Goal: Register for event/course

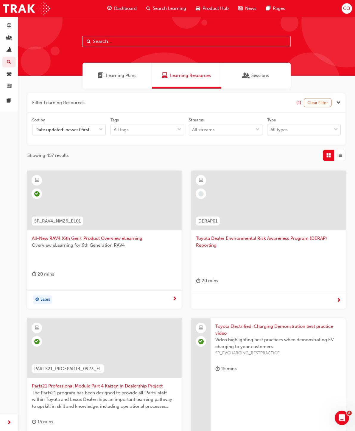
click at [347, 13] on div "CQ" at bounding box center [347, 8] width 10 height 10
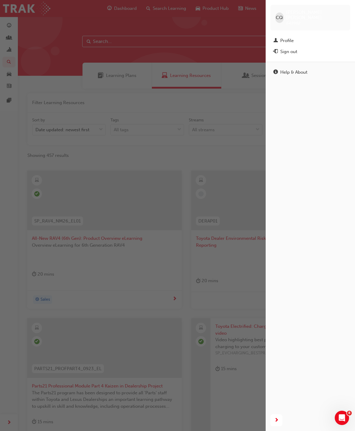
click at [297, 37] on div "Profile" at bounding box center [311, 40] width 74 height 7
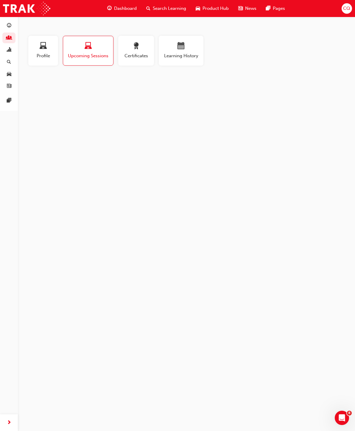
click at [181, 59] on button "Learning History" at bounding box center [181, 51] width 45 height 30
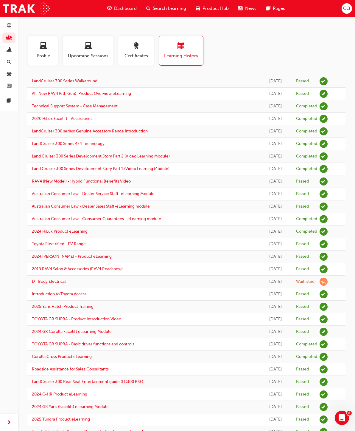
click at [344, 13] on div "CQ" at bounding box center [347, 8] width 10 height 10
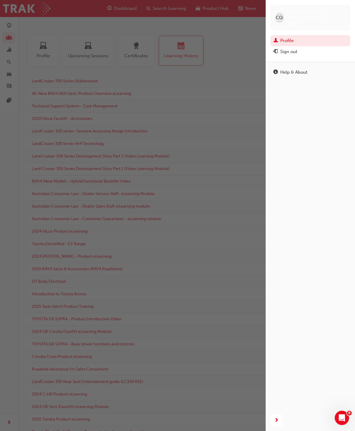
click at [233, 69] on div "button" at bounding box center [133, 215] width 266 height 431
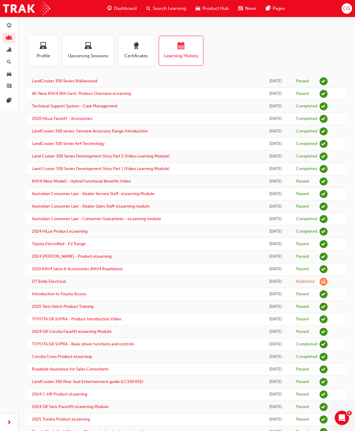
click at [94, 53] on span "Upcoming Sessions" at bounding box center [88, 55] width 42 height 7
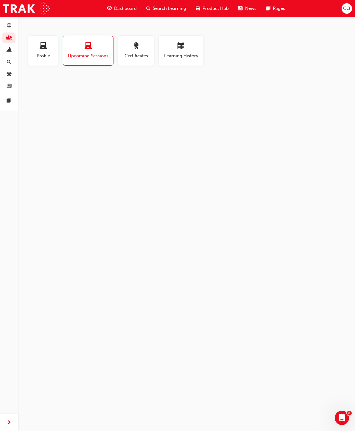
click at [88, 53] on span "Upcoming Sessions" at bounding box center [88, 55] width 41 height 7
click at [88, 131] on div "CQ Clint Quinn 649982 clint.quinn@ellenbrooktoyota.com.au Technician, Technical…" at bounding box center [177, 215] width 355 height 431
click at [45, 54] on span "Profile" at bounding box center [43, 55] width 21 height 7
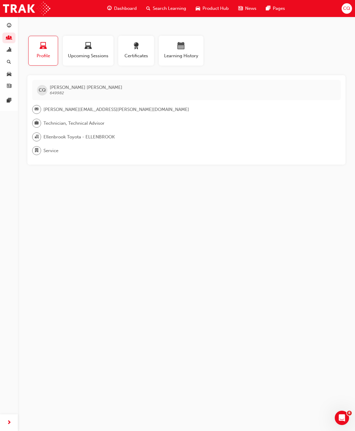
click at [122, 14] on div "Dashboard" at bounding box center [122, 8] width 39 height 12
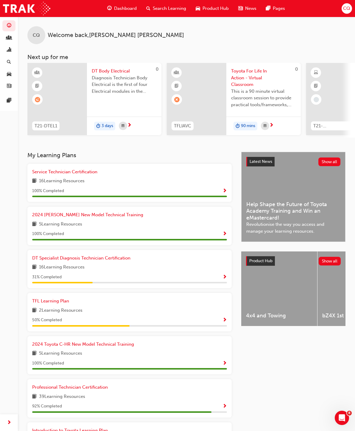
click at [217, 269] on div "DT Specialist Diagnosis Technician Certification 16 Learning Resources 31 % Com…" at bounding box center [129, 268] width 195 height 29
click at [77, 263] on span "16 Learning Resources" at bounding box center [62, 266] width 46 height 7
click at [71, 256] on span "DT Specialist Diagnosis Technician Certification" at bounding box center [81, 257] width 98 height 5
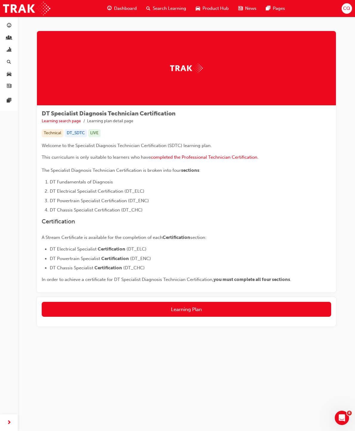
click at [202, 308] on button "Learning Plan" at bounding box center [187, 309] width 290 height 15
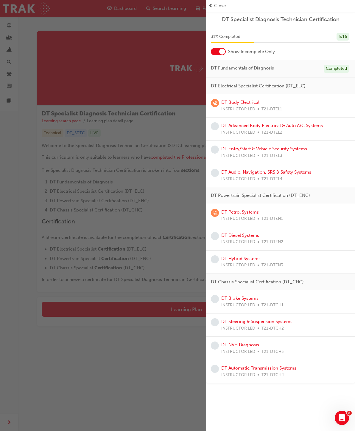
click at [307, 126] on link "DT Advanced Body Electrical & Auto A/C Systems" at bounding box center [272, 125] width 102 height 5
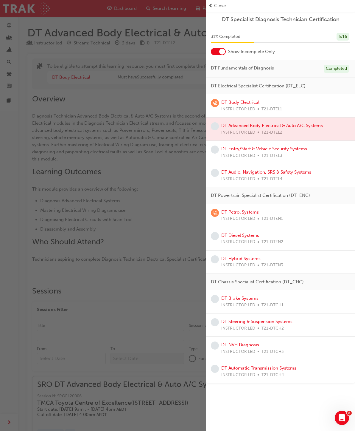
click at [51, 212] on div "button" at bounding box center [103, 215] width 206 height 431
click at [311, 126] on div at bounding box center [280, 128] width 149 height 23
click at [264, 124] on div at bounding box center [280, 128] width 149 height 23
click at [243, 103] on link "DT Body Electrical" at bounding box center [240, 102] width 38 height 5
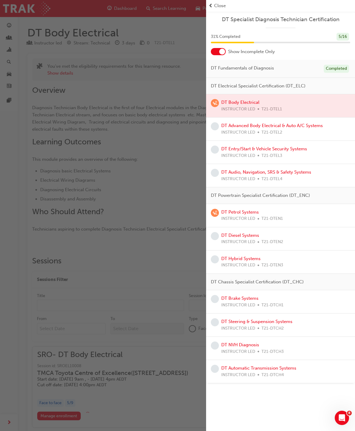
click at [169, 159] on div "button" at bounding box center [103, 215] width 206 height 431
click at [168, 170] on div "button" at bounding box center [103, 215] width 206 height 431
click at [222, 7] on span "Close" at bounding box center [220, 5] width 12 height 7
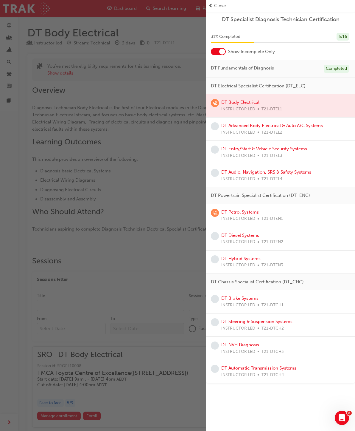
click at [222, 7] on span "Close" at bounding box center [220, 5] width 12 height 7
click at [191, 52] on div "button" at bounding box center [103, 215] width 206 height 431
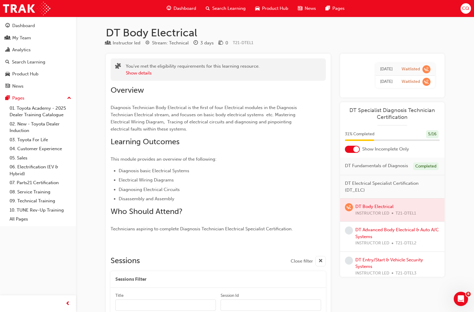
click at [355, 231] on link "DT Advanced Body Electrical & Auto A/C Systems" at bounding box center [396, 233] width 83 height 12
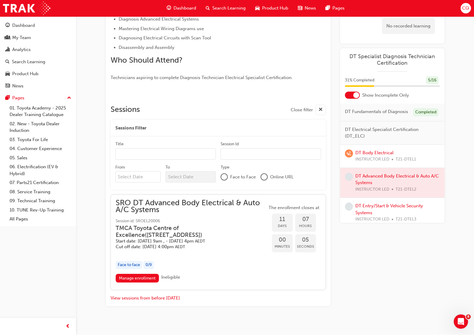
scroll to position [184, 0]
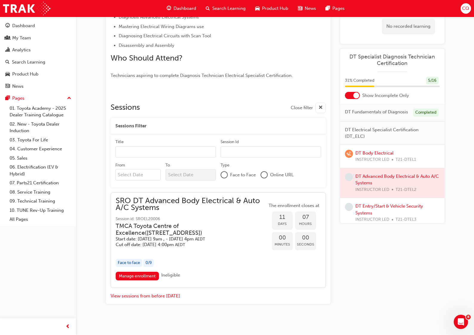
click at [355, 206] on link "DT Entry/Start & Vehicle Security Systems" at bounding box center [389, 209] width 68 height 12
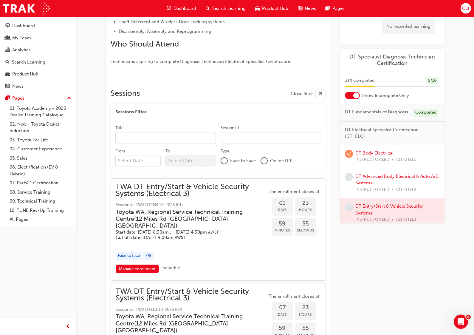
scroll to position [183, 0]
click at [215, 218] on h3 "Toyota WA, Regional Service Technical Training Centre ( 12 Miles Rd [GEOGRAPHIC…" at bounding box center [187, 218] width 142 height 21
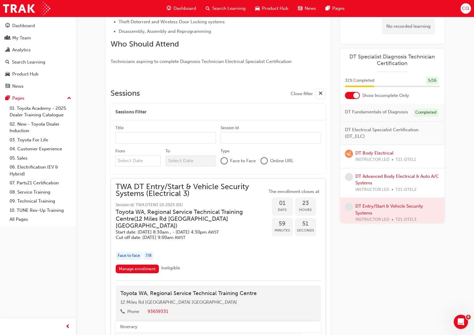
click at [216, 195] on span "TWA DT Entry/Start & Vehicle Security Systems (Electrical 3)" at bounding box center [191, 189] width 151 height 13
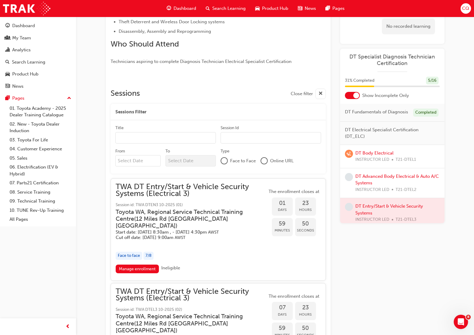
click at [211, 196] on div "TWA DT Entry/Start & Vehicle Security Systems (Electrical 3) Session id: TWA DT…" at bounding box center [191, 211] width 151 height 57
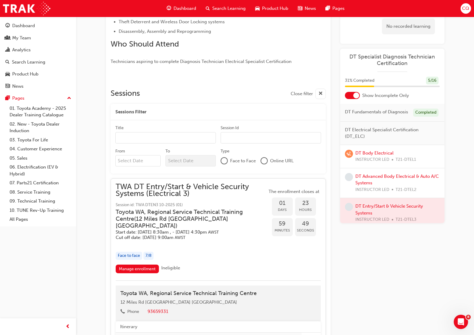
click at [145, 264] on link "Manage enrollment" at bounding box center [138, 268] width 44 height 9
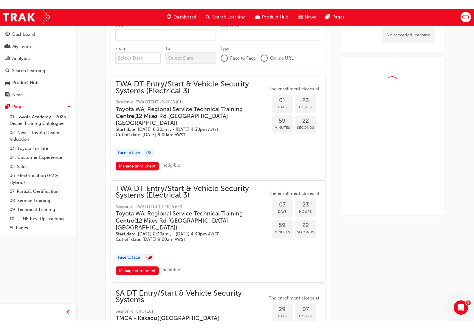
scroll to position [360, 0]
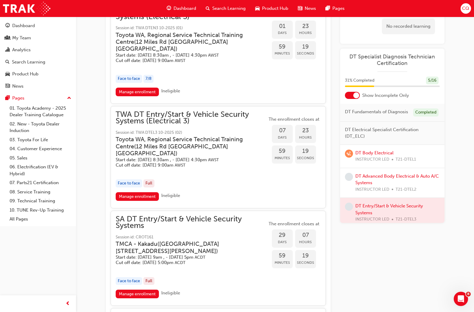
click at [223, 111] on span "TWA DT Entry/Start & Vehicle Security Systems (Electrical 3)" at bounding box center [191, 117] width 151 height 13
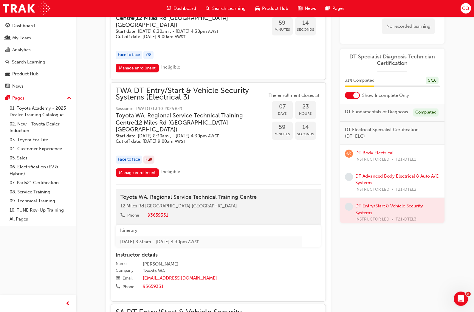
scroll to position [384, 0]
click at [145, 168] on link "Manage enrollment" at bounding box center [138, 172] width 44 height 9
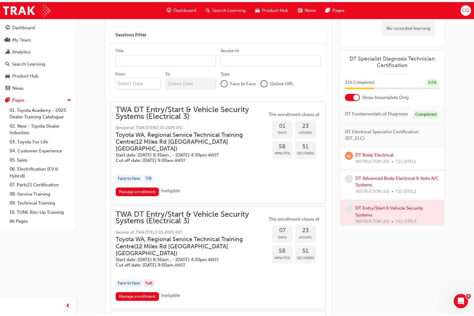
scroll to position [260, 0]
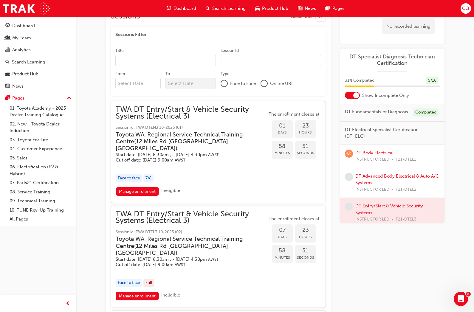
click at [224, 116] on span "TWA DT Entry/Start & Vehicle Security Systems (Electrical 3)" at bounding box center [191, 112] width 151 height 13
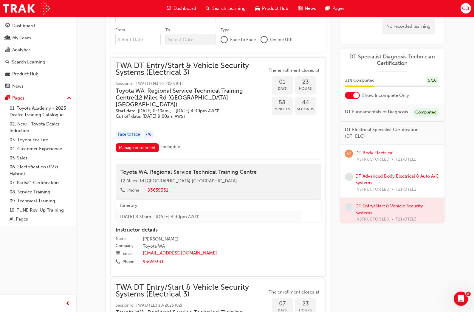
scroll to position [304, 0]
click at [205, 108] on h5 "Start date: [DATE] 8:30am , - [DATE] 4:30pm AWST" at bounding box center [187, 111] width 142 height 6
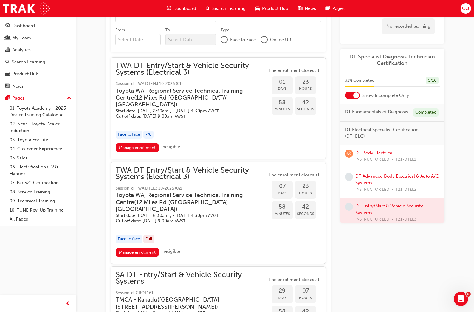
click at [146, 143] on link "Manage enrollment" at bounding box center [138, 147] width 44 height 9
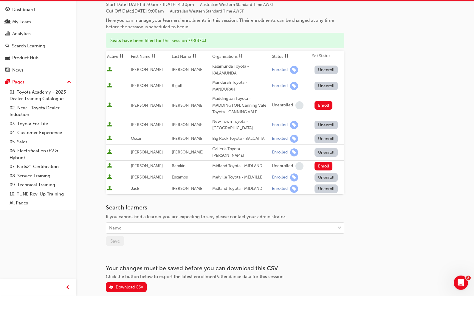
scroll to position [69, 0]
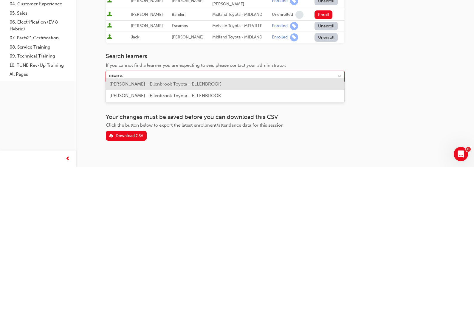
click at [204, 238] on span "[PERSON_NAME] - Ellenbrook Toyota - ELLENBROOK" at bounding box center [164, 240] width 111 height 5
type input "[PERSON_NAME]"
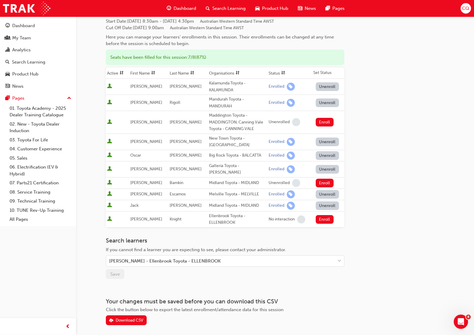
scroll to position [46, 0]
click at [322, 215] on button "Enroll" at bounding box center [325, 219] width 18 height 9
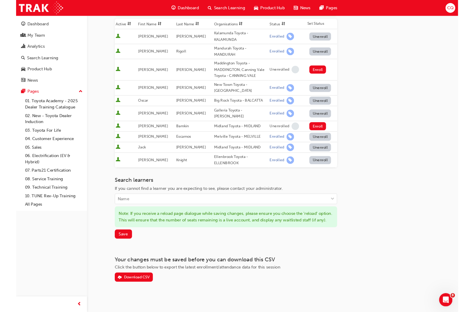
scroll to position [116, 0]
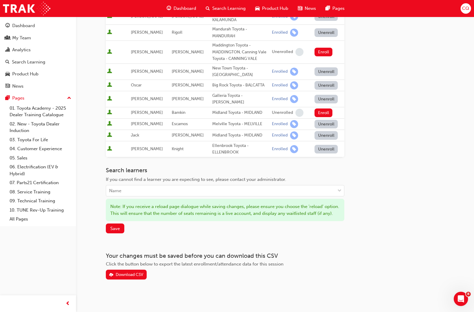
click at [118, 226] on span "Save" at bounding box center [115, 228] width 10 height 5
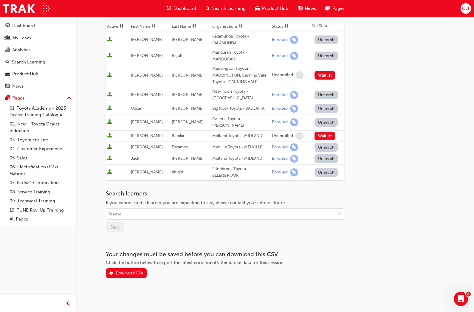
scroll to position [85, 0]
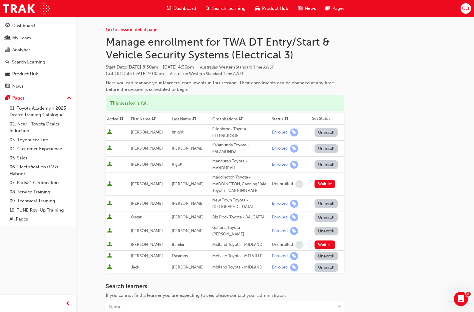
click at [184, 7] on span "Dashboard" at bounding box center [184, 8] width 23 height 7
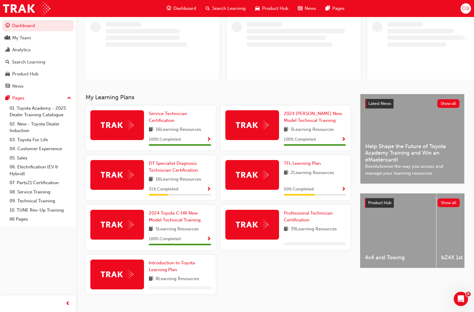
scroll to position [38, 0]
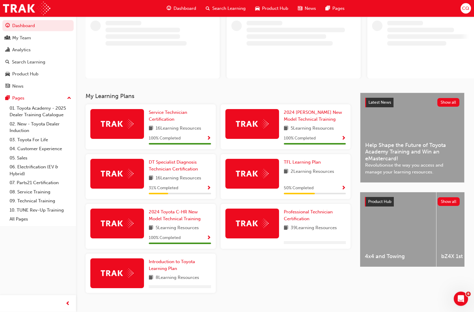
click at [190, 178] on span "16 Learning Resources" at bounding box center [179, 178] width 46 height 7
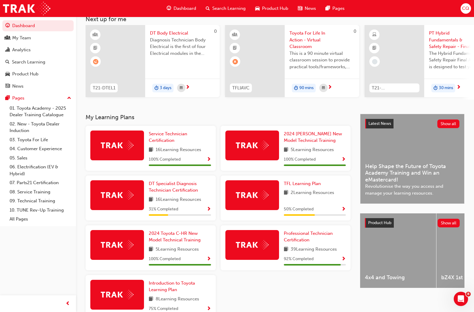
click at [207, 211] on div "31 % Completed" at bounding box center [180, 211] width 62 height 10
click at [207, 207] on span "Show Progress" at bounding box center [209, 209] width 4 height 5
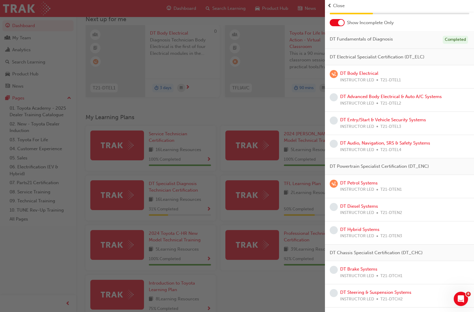
scroll to position [23, 0]
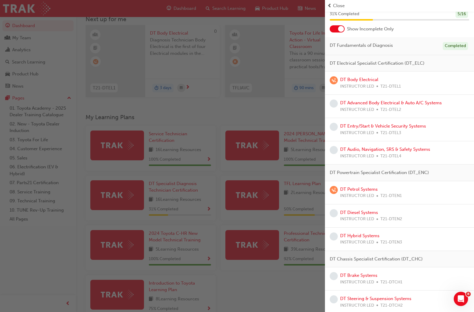
click at [428, 149] on link "DT Audio, Navigation, SRS & Safety Systems" at bounding box center [385, 149] width 90 height 5
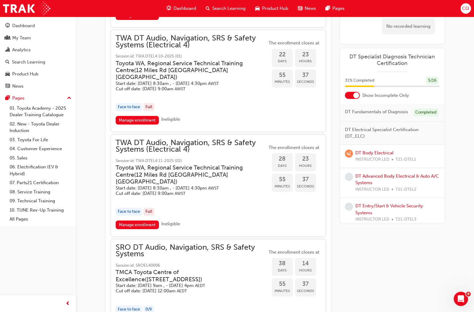
scroll to position [428, 0]
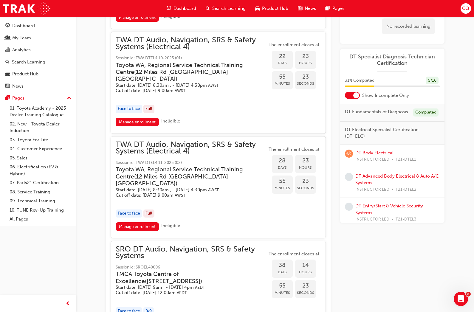
click at [149, 231] on link "Manage enrollment" at bounding box center [138, 226] width 44 height 9
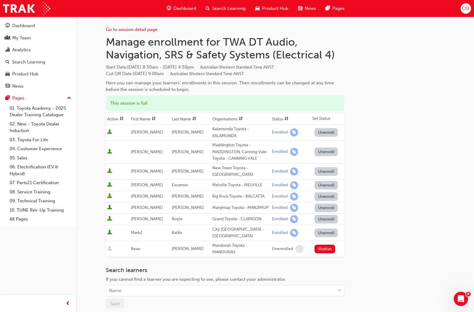
scroll to position [44, 0]
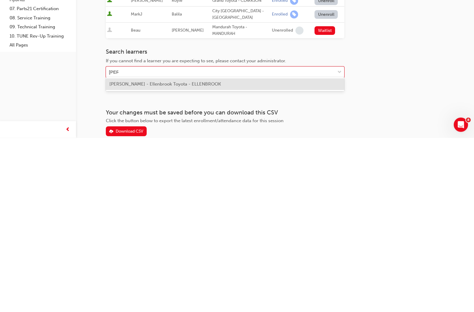
click at [313, 253] on div "Clint Quinn - Ellenbrook Toyota - ELLENBROOK" at bounding box center [225, 259] width 238 height 12
type input "clint"
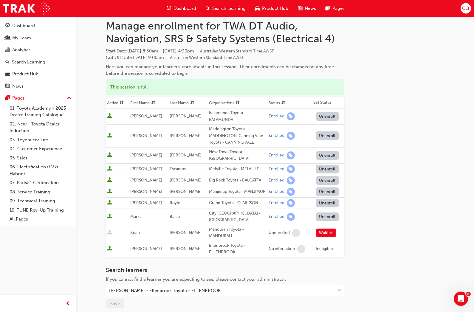
scroll to position [0, 0]
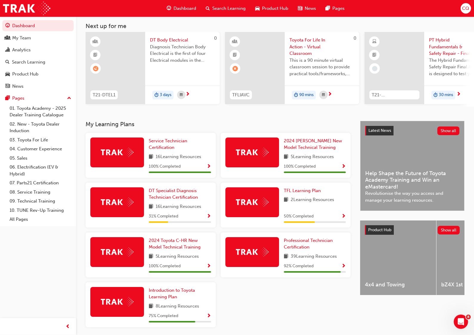
scroll to position [49, 0]
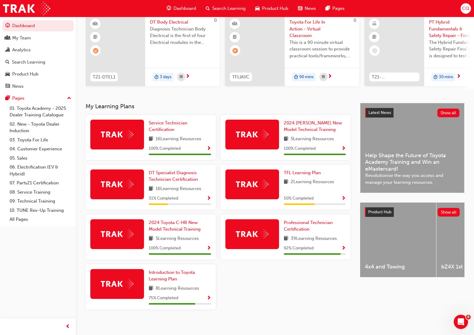
click at [204, 199] on div "31 % Completed" at bounding box center [180, 198] width 62 height 7
click at [192, 175] on span "DT Specialist Diagnosis Technician Certification" at bounding box center [173, 176] width 49 height 12
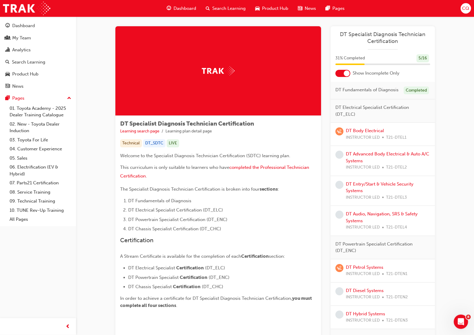
scroll to position [5, 0]
click at [403, 214] on link "DT Audio, Navigation, SRS & Safety Systems" at bounding box center [382, 217] width 72 height 12
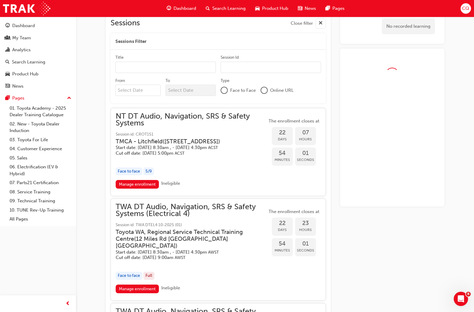
scroll to position [367, 0]
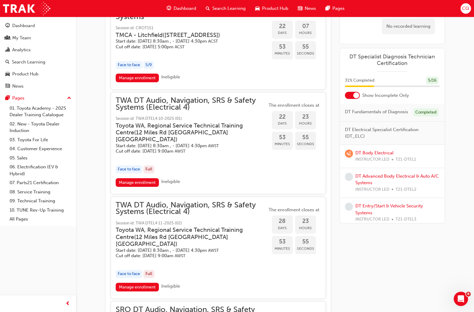
click at [226, 111] on span "TWA DT Audio, Navigation, SRS & Safety Systems (Electrical 4)" at bounding box center [191, 103] width 151 height 13
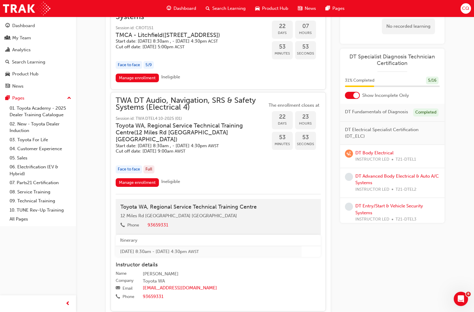
click at [147, 187] on link "Manage enrollment" at bounding box center [138, 182] width 44 height 9
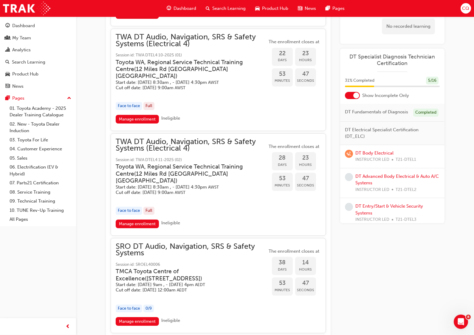
scroll to position [431, 0]
click at [147, 227] on link "Manage enrollment" at bounding box center [138, 223] width 44 height 9
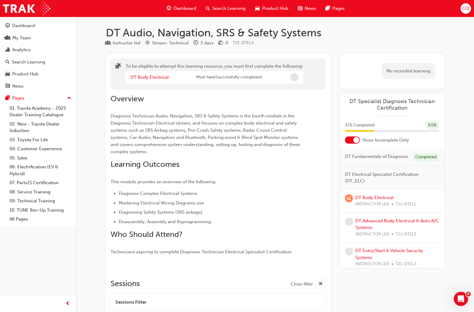
click at [19, 27] on div "Dashboard" at bounding box center [23, 25] width 23 height 7
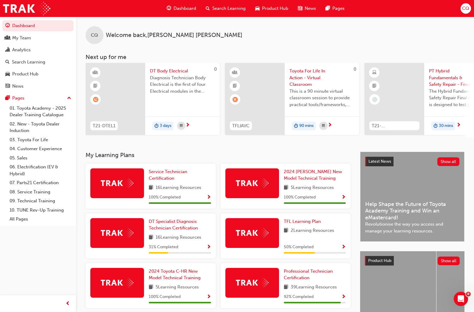
click at [193, 240] on div "DT Specialist Diagnosis Technician Certification 16 Learning Resources 31 % Com…" at bounding box center [180, 235] width 62 height 35
click at [209, 245] on span "Show Progress" at bounding box center [209, 247] width 4 height 5
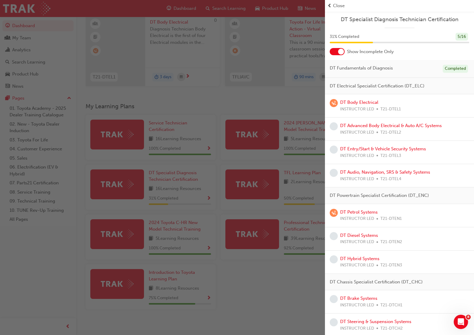
click at [337, 6] on span "Close" at bounding box center [339, 5] width 12 height 7
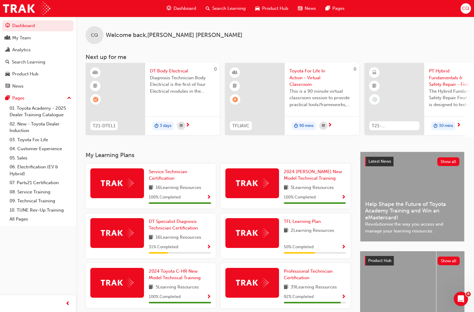
click at [237, 8] on span "Search Learning" at bounding box center [228, 8] width 33 height 7
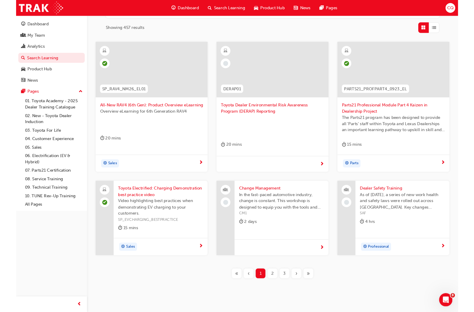
scroll to position [136, 0]
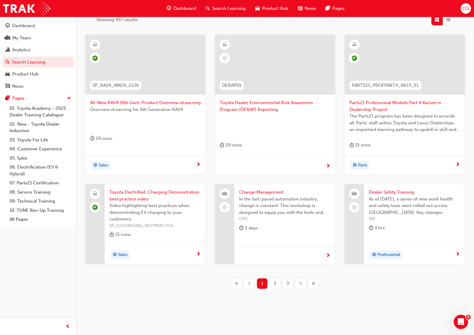
click at [274, 283] on span "2" at bounding box center [275, 283] width 3 height 7
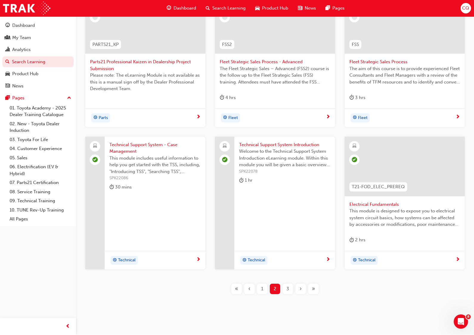
scroll to position [182, 0]
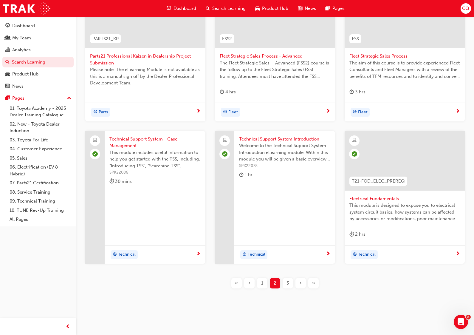
click at [288, 281] on span "3" at bounding box center [287, 283] width 3 height 7
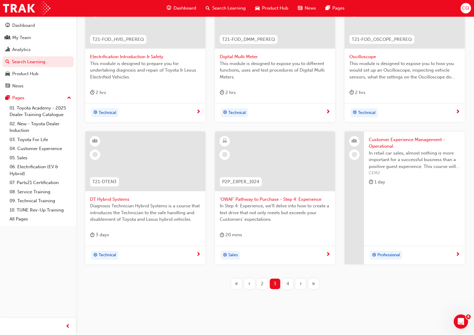
scroll to position [182, 0]
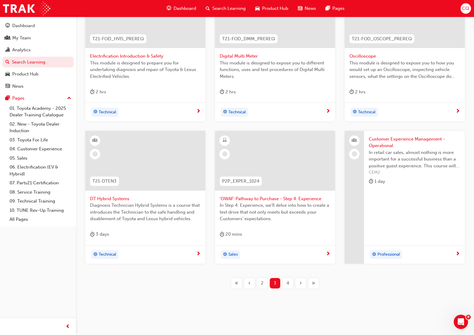
click at [288, 283] on span "4" at bounding box center [287, 283] width 3 height 7
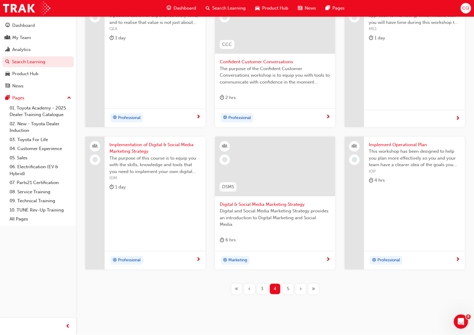
scroll to position [182, 0]
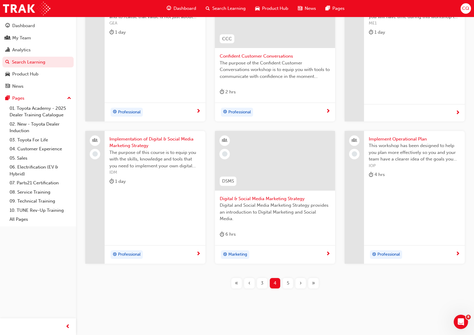
click at [289, 283] on span "5" at bounding box center [288, 283] width 2 height 7
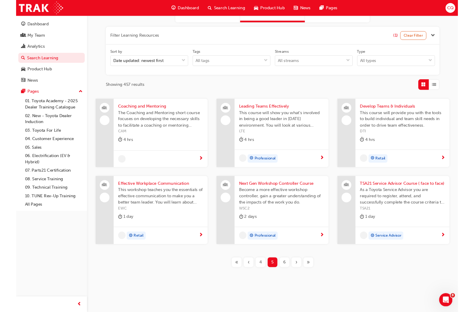
scroll to position [63, 0]
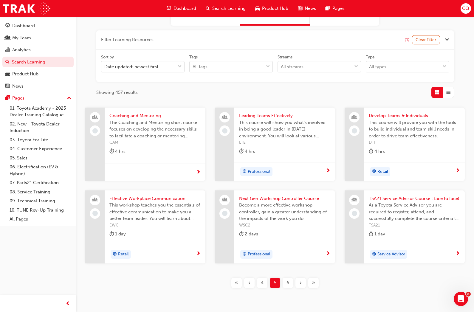
click at [288, 282] on span "6" at bounding box center [287, 283] width 3 height 7
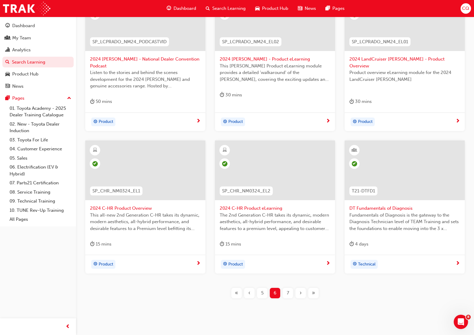
scroll to position [182, 0]
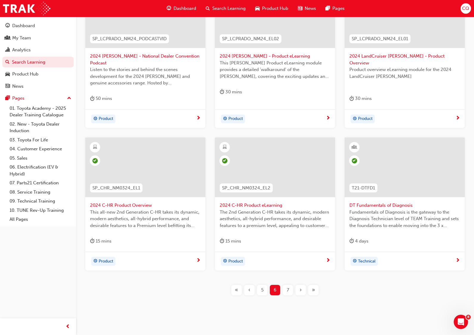
click at [288, 286] on span "7" at bounding box center [288, 289] width 2 height 7
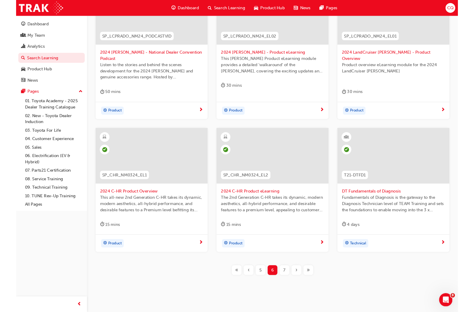
scroll to position [122, 0]
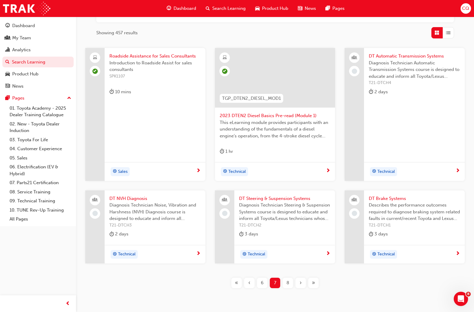
click at [413, 60] on span "Diagnosis Technician Automatic Transmission Systems course is designed to educa…" at bounding box center [414, 70] width 91 height 20
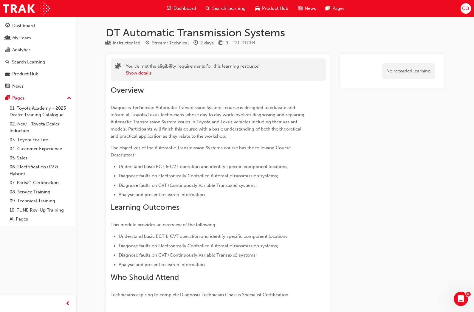
click at [18, 23] on div "Dashboard" at bounding box center [23, 25] width 23 height 7
